Goal: Information Seeking & Learning: Learn about a topic

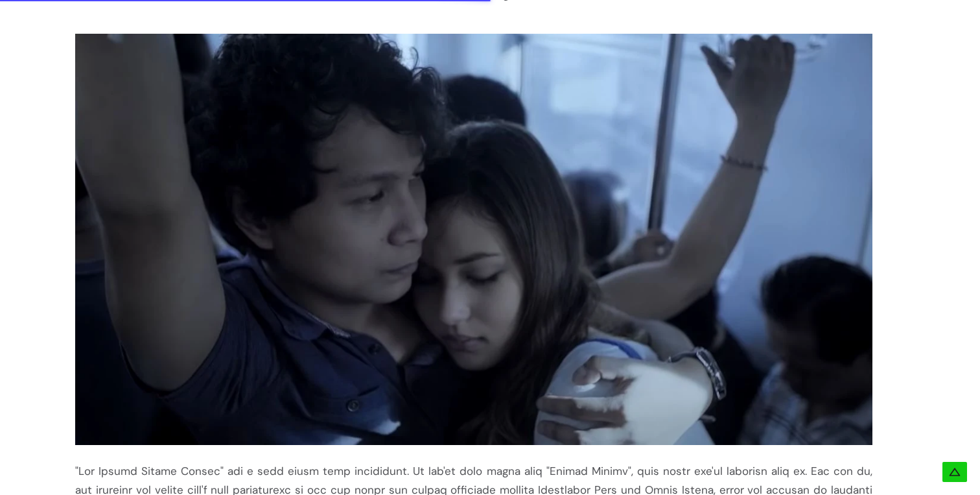
scroll to position [1069, 0]
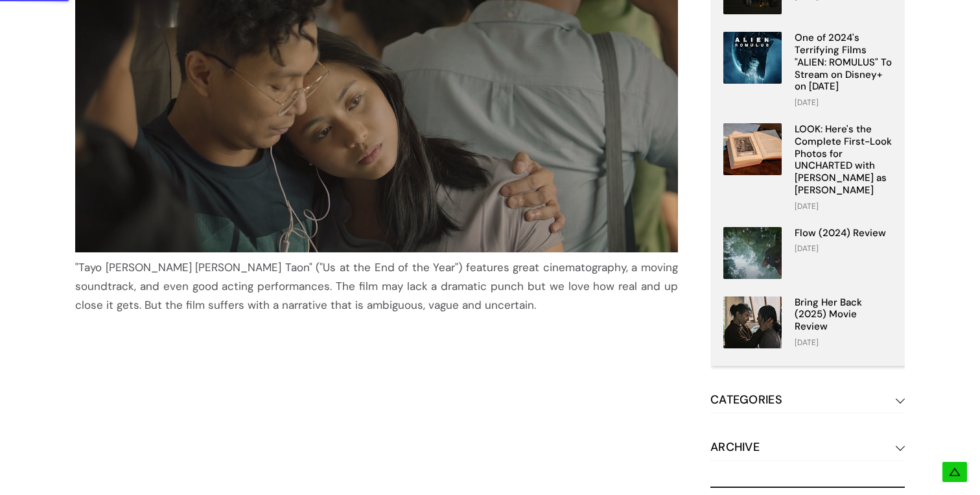
scroll to position [358, 0]
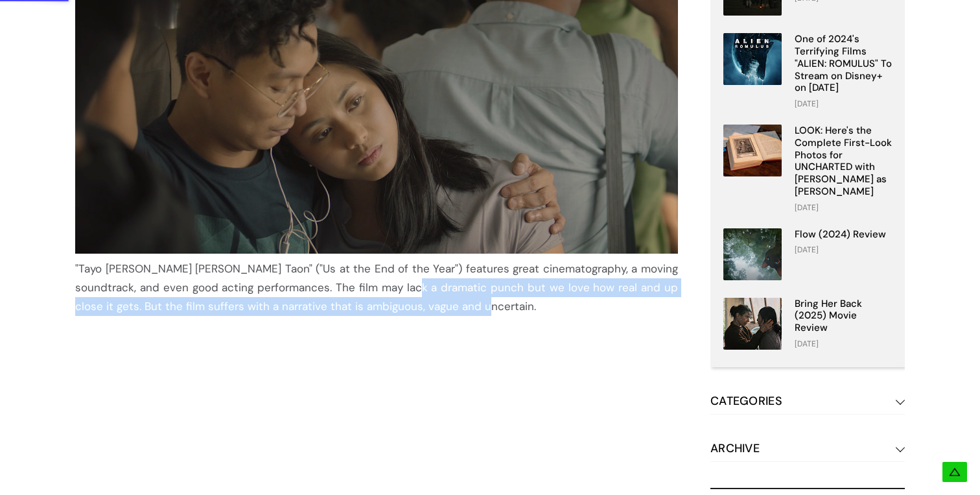
drag, startPoint x: 420, startPoint y: 304, endPoint x: 374, endPoint y: 283, distance: 50.8
click at [374, 283] on div ""Tayo sa Huling Buwan ng Taon" ("Us at the End of the Year") features great cin…" at bounding box center [376, 287] width 603 height 56
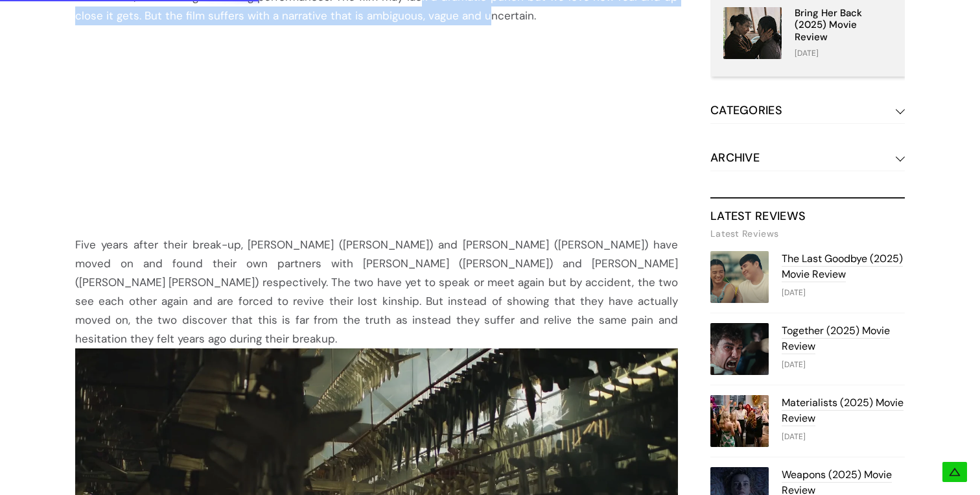
scroll to position [647, 0]
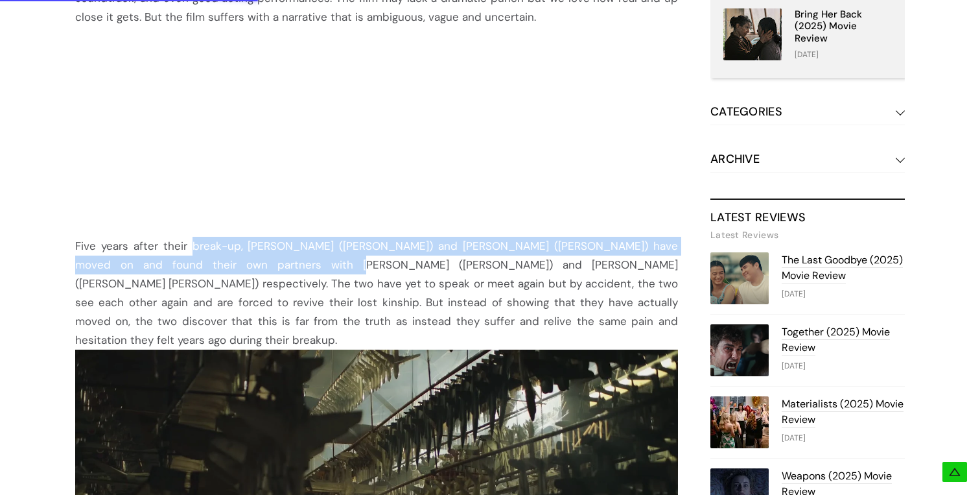
drag, startPoint x: 188, startPoint y: 248, endPoint x: 266, endPoint y: 258, distance: 78.4
click at [266, 258] on div "Five years after their break-up, Sam (Nicco Manalo) and Isa (Emmanuelle Vera) h…" at bounding box center [376, 293] width 603 height 113
click at [266, 263] on div "Five years after their break-up, Sam (Nicco Manalo) and Isa (Emmanuelle Vera) h…" at bounding box center [376, 293] width 603 height 113
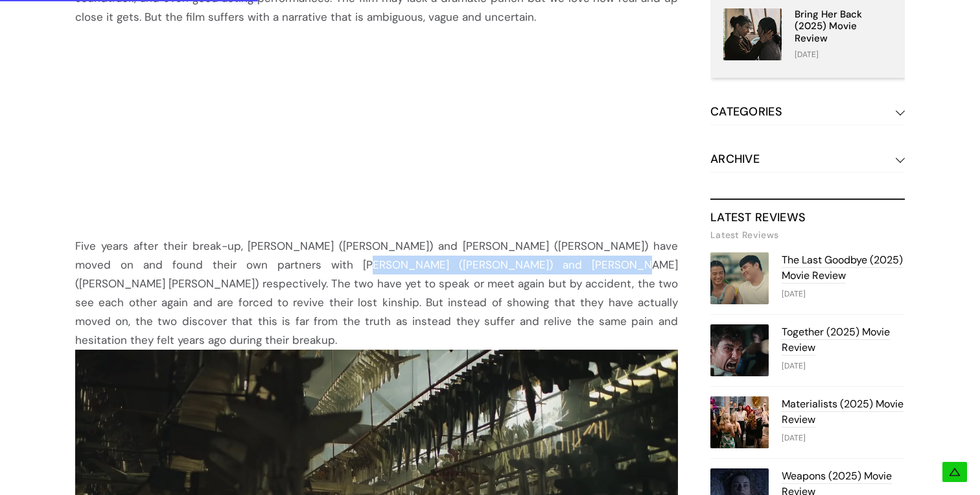
drag, startPoint x: 272, startPoint y: 265, endPoint x: 486, endPoint y: 266, distance: 213.3
click at [486, 266] on div "Five years after their break-up, Sam (Nicco Manalo) and Isa (Emmanuelle Vera) h…" at bounding box center [376, 293] width 603 height 113
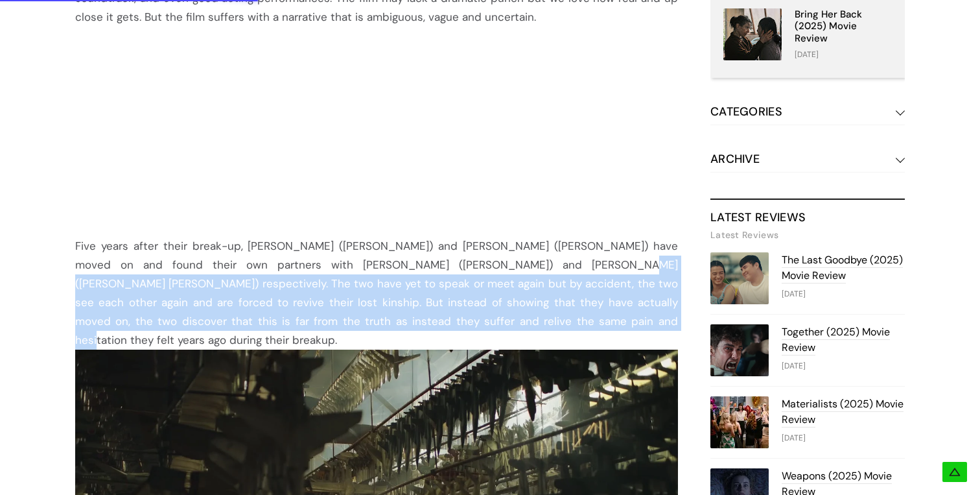
drag, startPoint x: 491, startPoint y: 265, endPoint x: 444, endPoint y: 317, distance: 71.1
click at [444, 317] on div "Five years after their break-up, Sam (Nicco Manalo) and Isa (Emmanuelle Vera) h…" at bounding box center [376, 293] width 603 height 113
drag, startPoint x: 427, startPoint y: 320, endPoint x: 491, endPoint y: 267, distance: 82.9
click at [491, 267] on div "Five years after their break-up, Sam (Nicco Manalo) and Isa (Emmanuelle Vera) h…" at bounding box center [376, 293] width 603 height 113
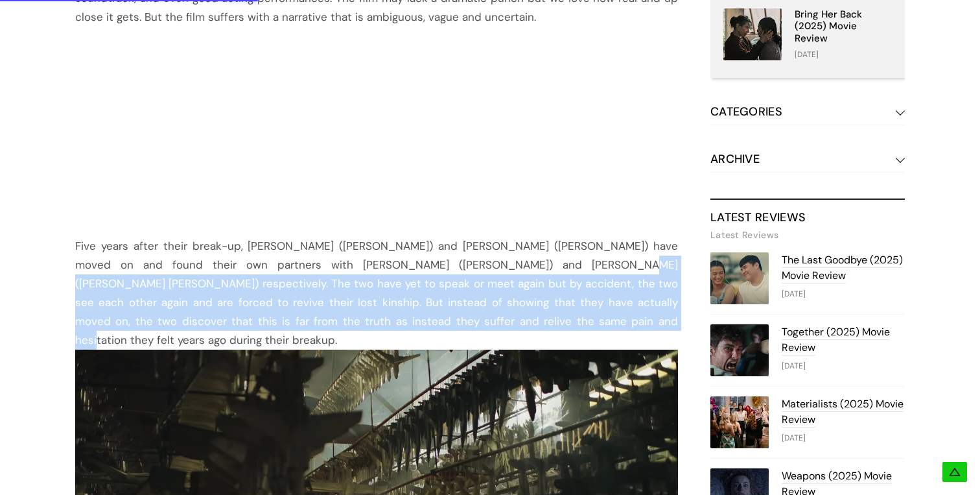
click at [491, 267] on div "Five years after their break-up, Sam (Nicco Manalo) and Isa (Emmanuelle Vera) h…" at bounding box center [376, 293] width 603 height 113
drag, startPoint x: 491, startPoint y: 267, endPoint x: 462, endPoint y: 325, distance: 64.4
click at [462, 325] on div "Five years after their break-up, Sam (Nicco Manalo) and Isa (Emmanuelle Vera) h…" at bounding box center [376, 293] width 603 height 113
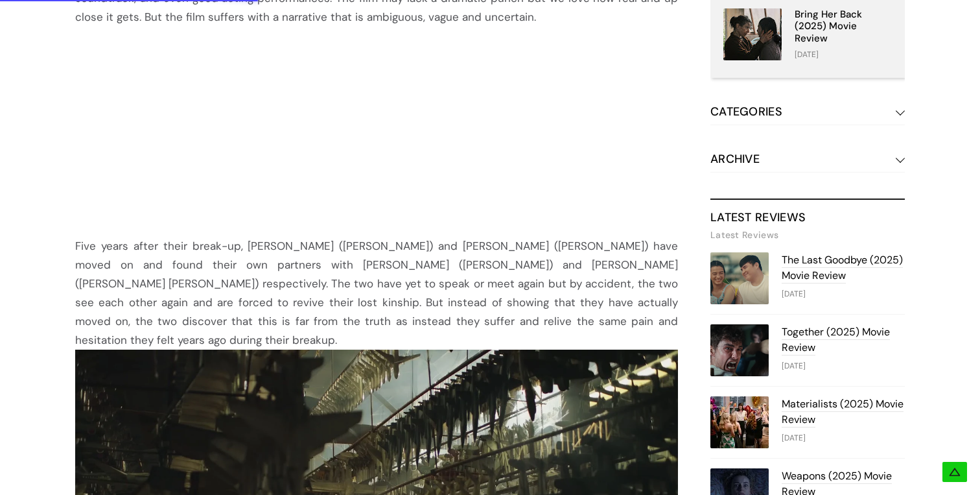
click at [453, 322] on div "Five years after their break-up, Sam (Nicco Manalo) and Isa (Emmanuelle Vera) h…" at bounding box center [376, 293] width 603 height 113
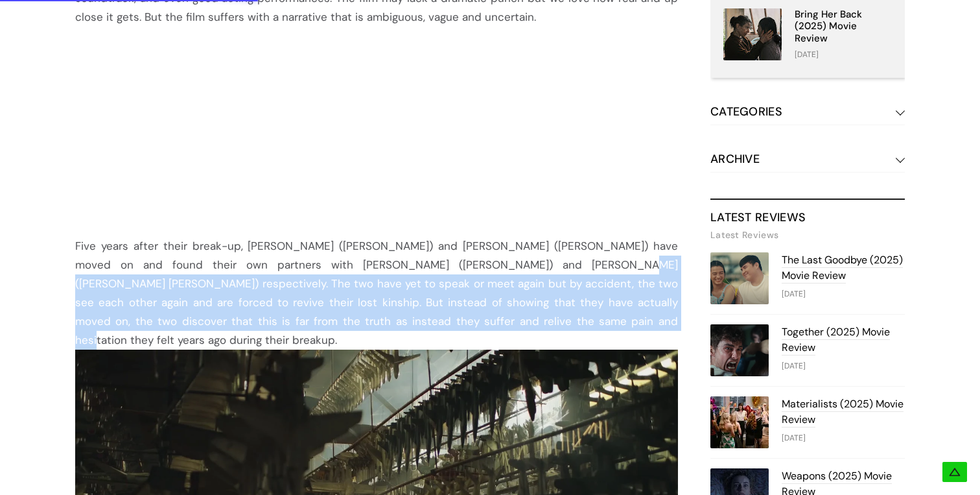
drag, startPoint x: 421, startPoint y: 321, endPoint x: 490, endPoint y: 268, distance: 86.5
click at [490, 268] on div "Five years after their break-up, Sam (Nicco Manalo) and Isa (Emmanuelle Vera) h…" at bounding box center [376, 293] width 603 height 113
drag, startPoint x: 491, startPoint y: 265, endPoint x: 438, endPoint y: 324, distance: 78.9
click at [438, 324] on div "Five years after their break-up, Sam (Nicco Manalo) and Isa (Emmanuelle Vera) h…" at bounding box center [376, 293] width 603 height 113
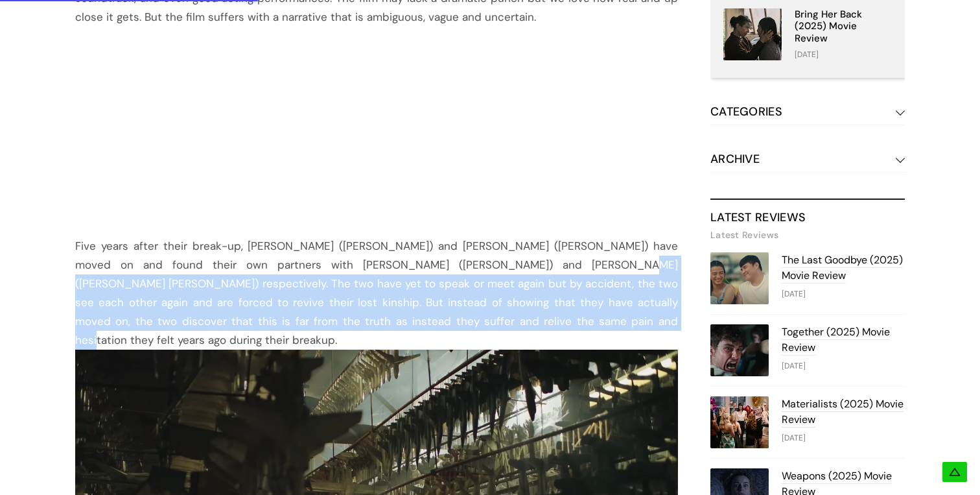
click at [437, 321] on div "Five years after their break-up, Sam (Nicco Manalo) and Isa (Emmanuelle Vera) h…" at bounding box center [376, 293] width 603 height 113
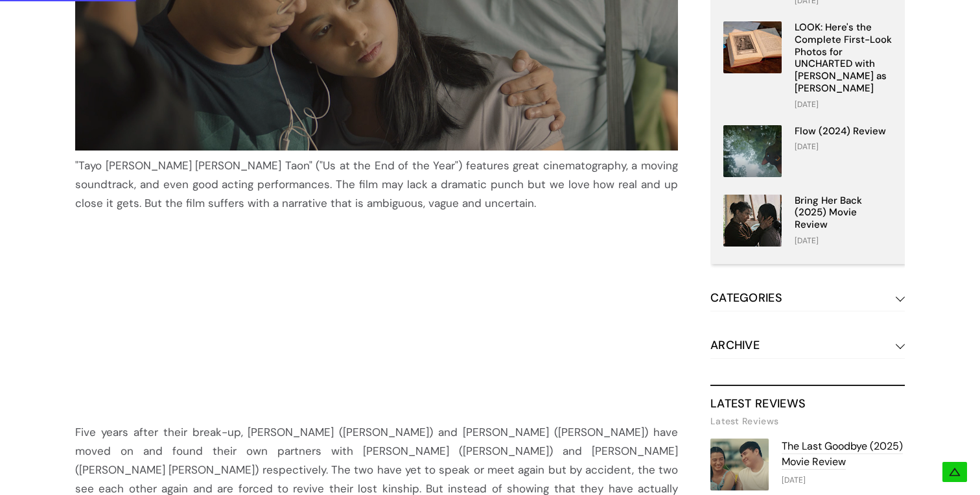
scroll to position [464, 0]
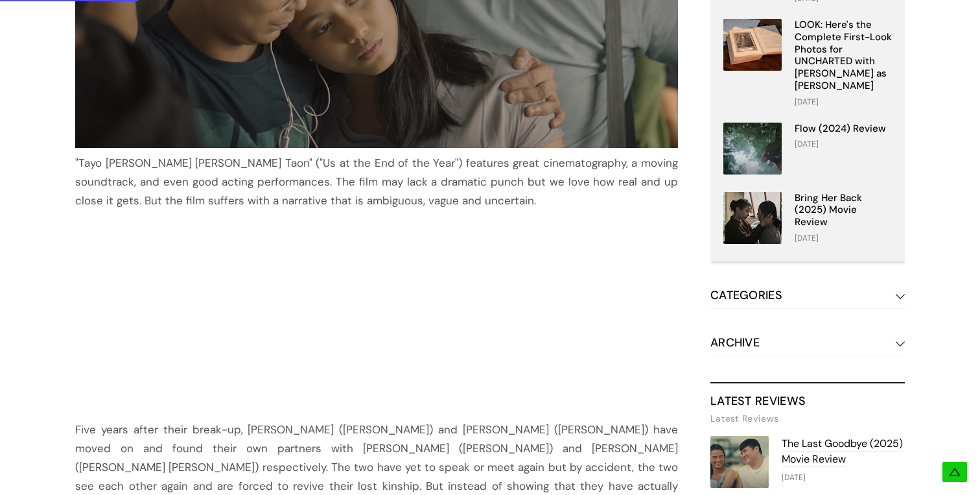
click at [151, 325] on center at bounding box center [376, 315] width 603 height 210
